Goal: Navigation & Orientation: Find specific page/section

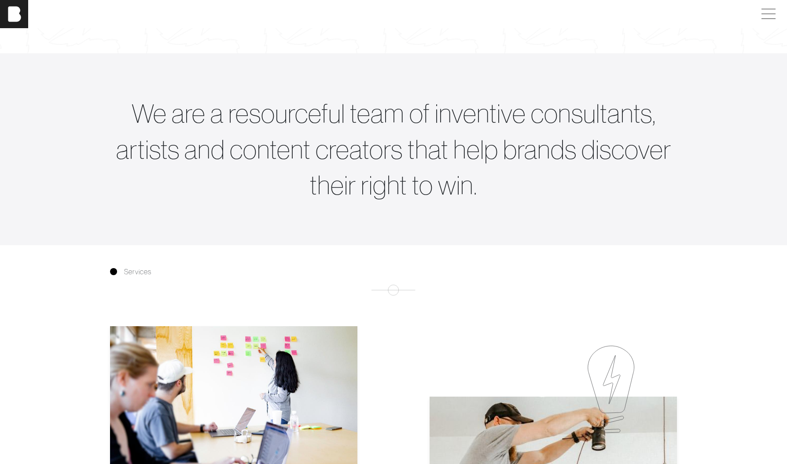
scroll to position [340, 0]
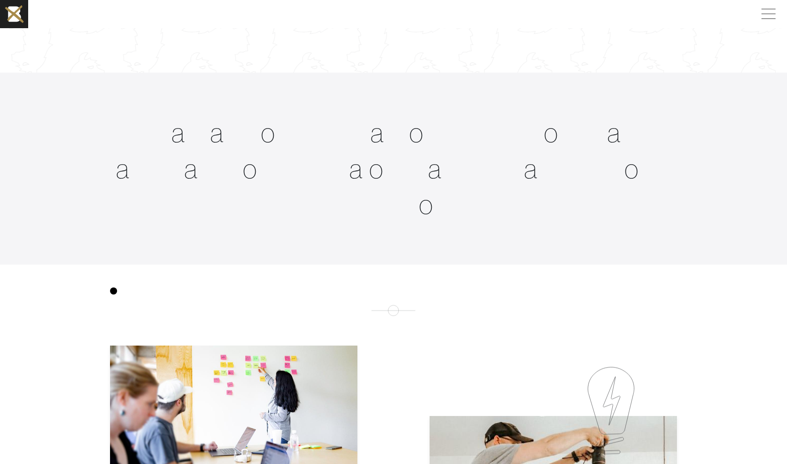
scroll to position [340, 0]
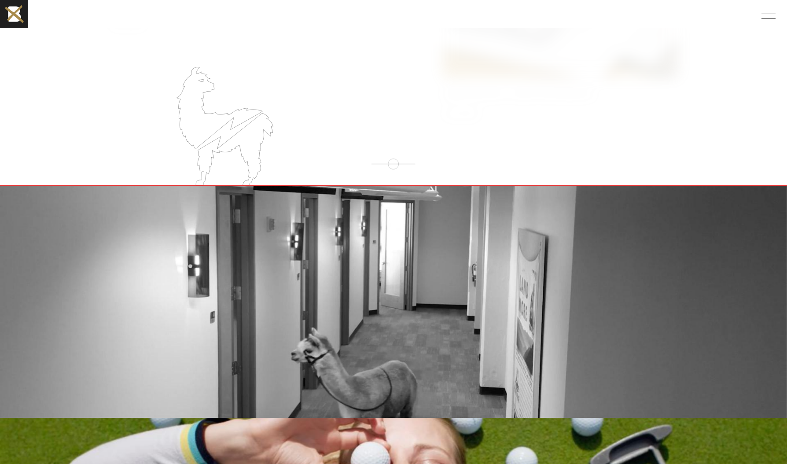
scroll to position [1097, 0]
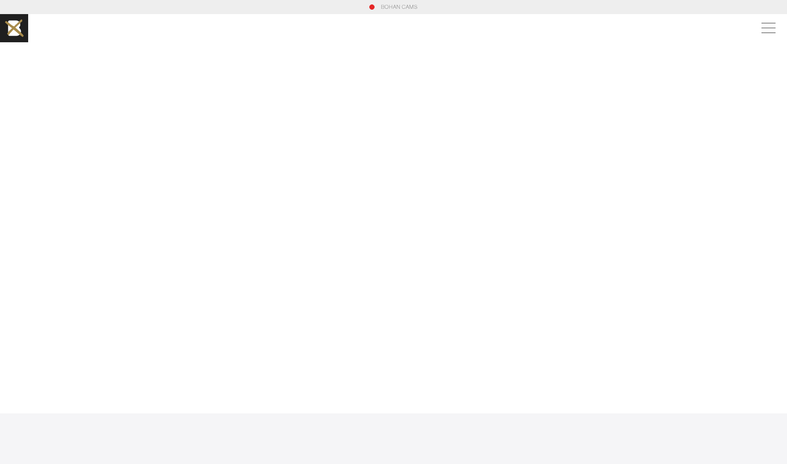
scroll to position [1097, 0]
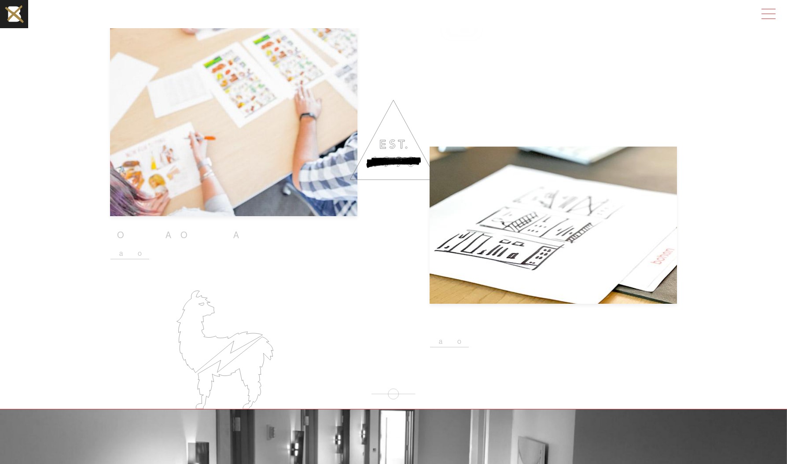
click at [767, 15] on span at bounding box center [766, 14] width 20 height 16
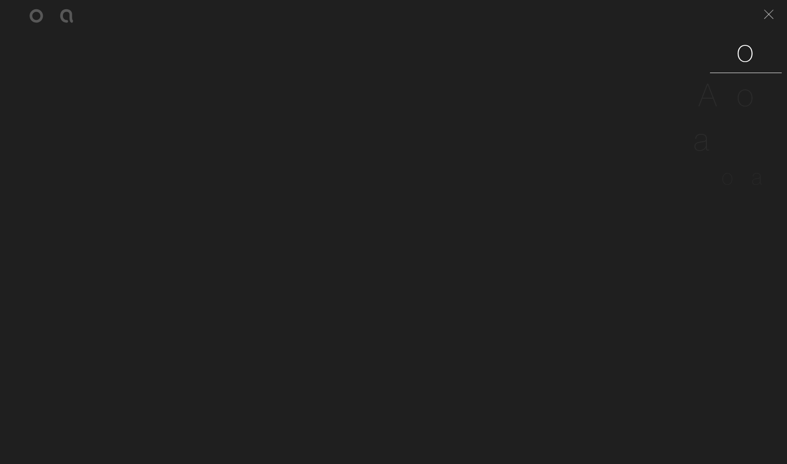
click at [742, 59] on span "o" at bounding box center [746, 50] width 18 height 40
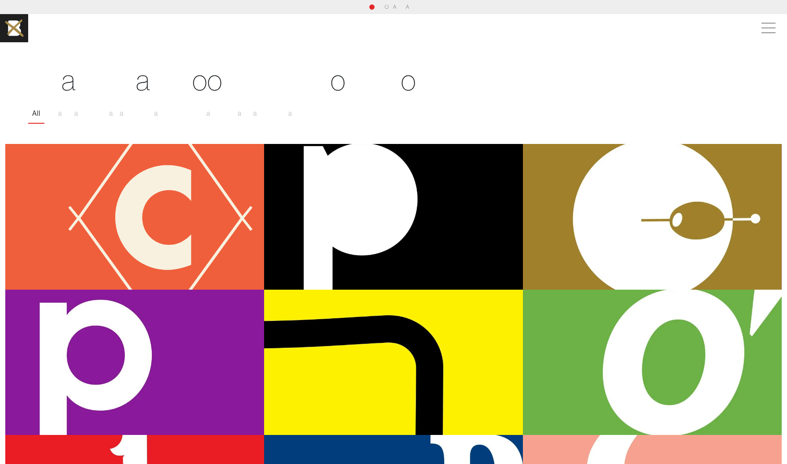
click at [336, 179] on div "P u t t e r y" at bounding box center [393, 217] width 259 height 146
